Goal: Information Seeking & Learning: Learn about a topic

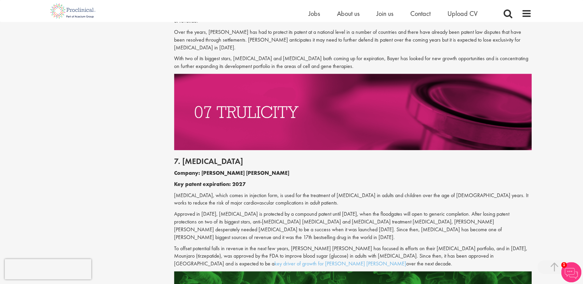
scroll to position [2313, 0]
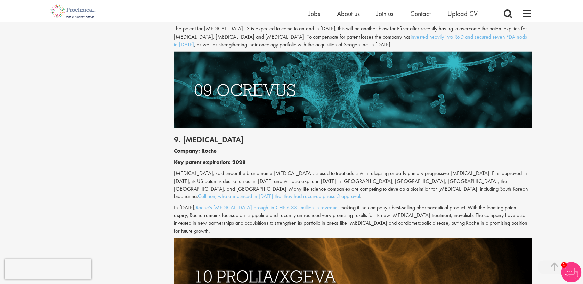
scroll to position [659, 0]
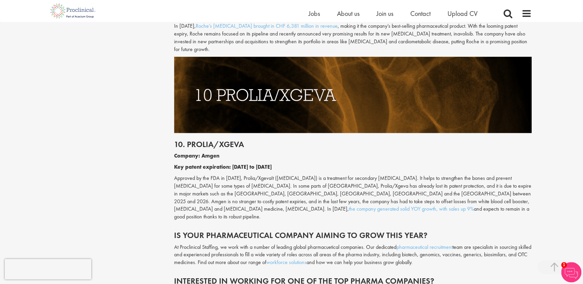
scroll to position [2118, 0]
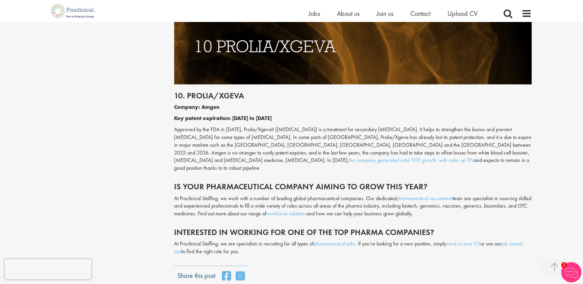
click at [306, 195] on p "At Proclinical Staffing, we work with a number of leading global pharmacuetical…" at bounding box center [352, 206] width 357 height 23
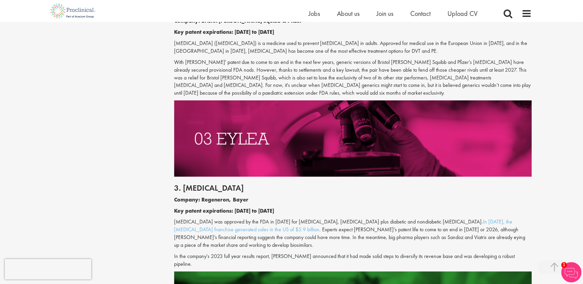
scroll to position [675, 0]
